Goal: Obtain resource: Download file/media

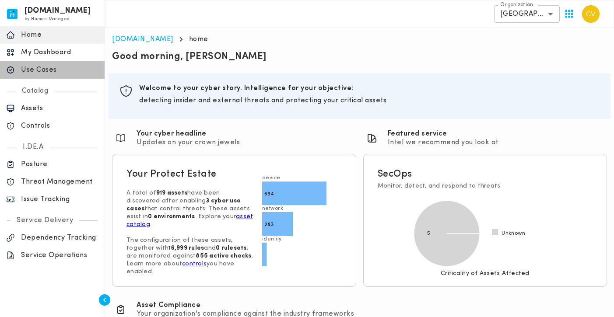
click at [30, 67] on p "Use Cases" at bounding box center [59, 70] width 77 height 9
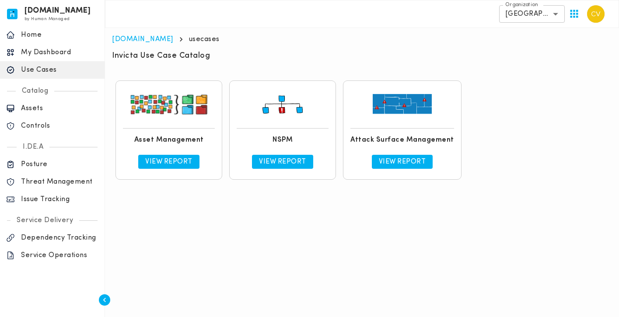
click at [284, 161] on p "View Report" at bounding box center [282, 161] width 47 height 9
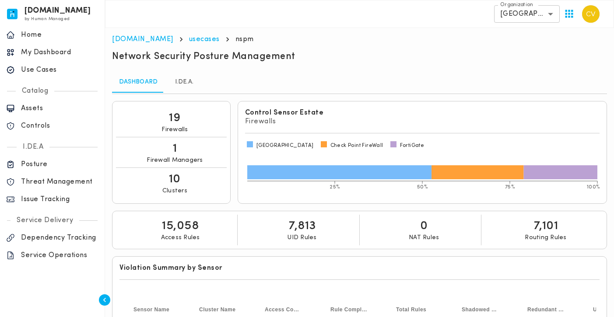
click at [38, 201] on p "Issue Tracking" at bounding box center [59, 199] width 77 height 9
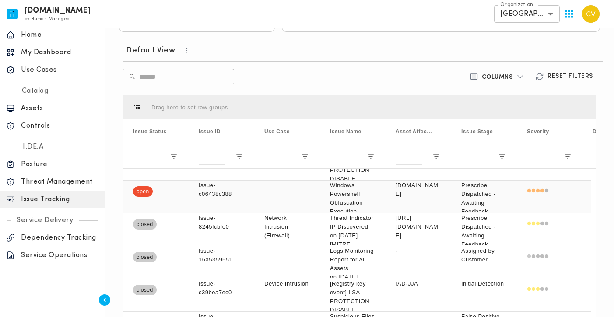
scroll to position [146, 0]
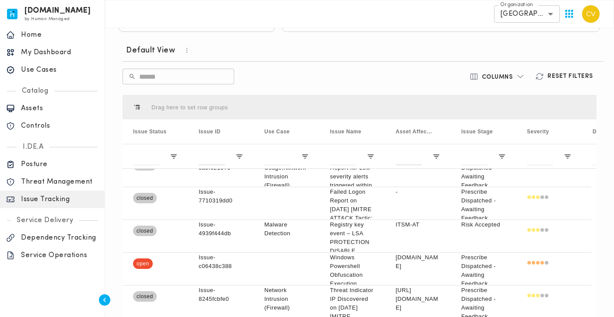
click at [179, 51] on button "button" at bounding box center [189, 50] width 28 height 12
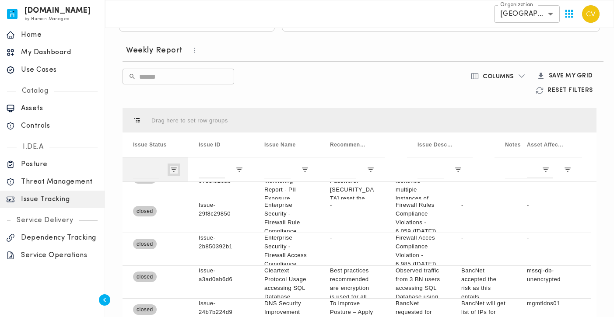
click at [174, 172] on span "Open Filter Menu" at bounding box center [174, 170] width 8 height 8
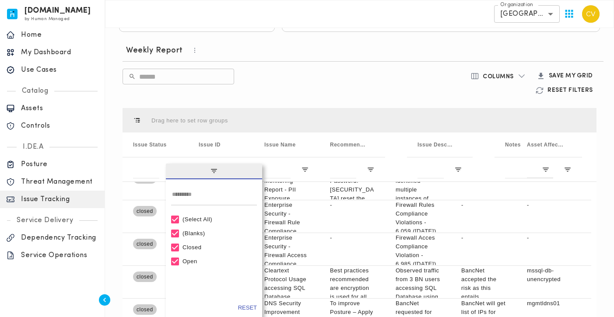
click at [195, 223] on div "(Select All)" at bounding box center [214, 220] width 86 height 14
click at [196, 220] on div "(Select All)" at bounding box center [217, 219] width 71 height 7
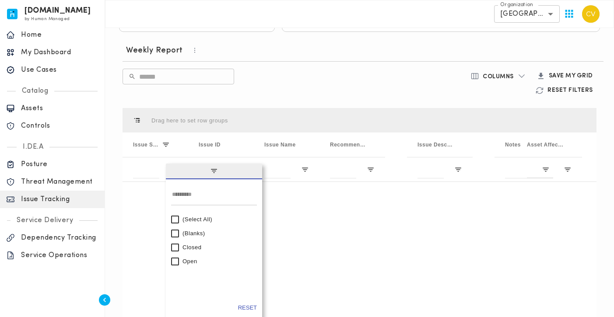
click at [183, 260] on div "Open" at bounding box center [217, 261] width 71 height 7
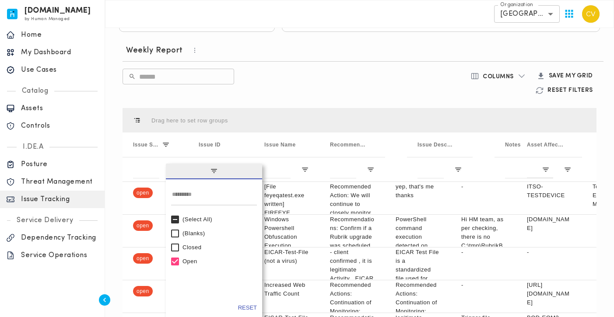
click at [304, 87] on div "​ ​" at bounding box center [281, 83] width 318 height 29
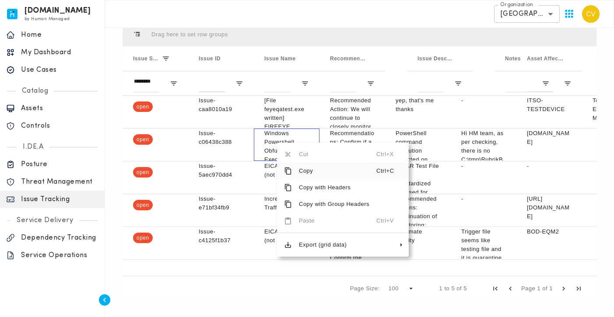
click at [318, 12] on div "**********" at bounding box center [359, 14] width 509 height 28
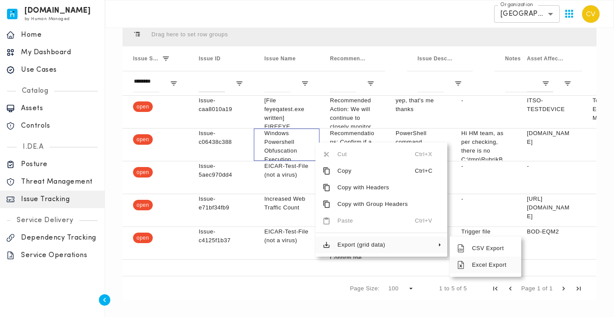
click at [486, 265] on span "Excel Export" at bounding box center [488, 265] width 49 height 17
